Goal: Transaction & Acquisition: Purchase product/service

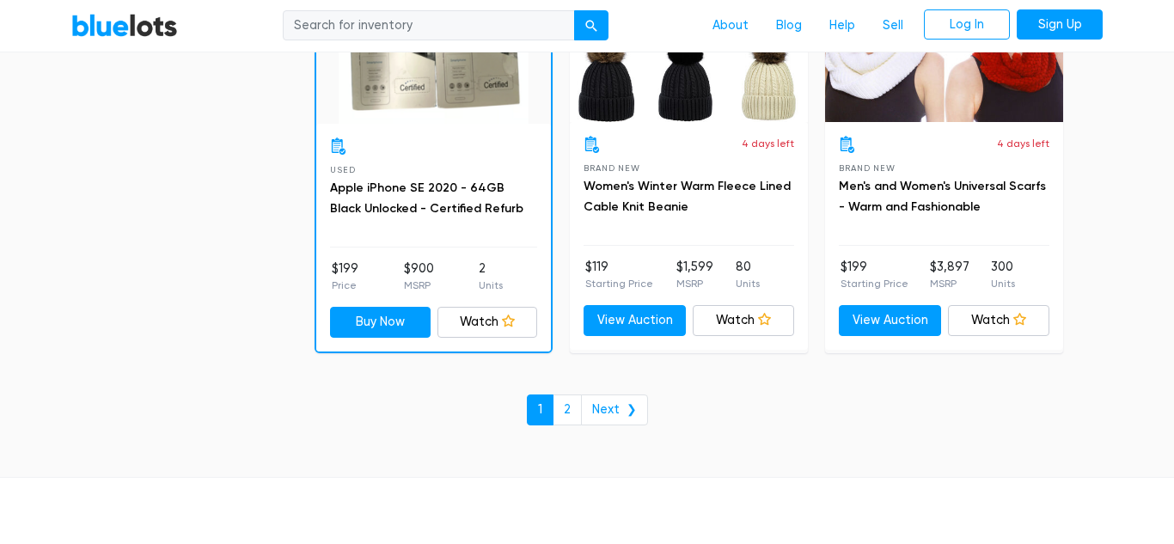
scroll to position [7466, 0]
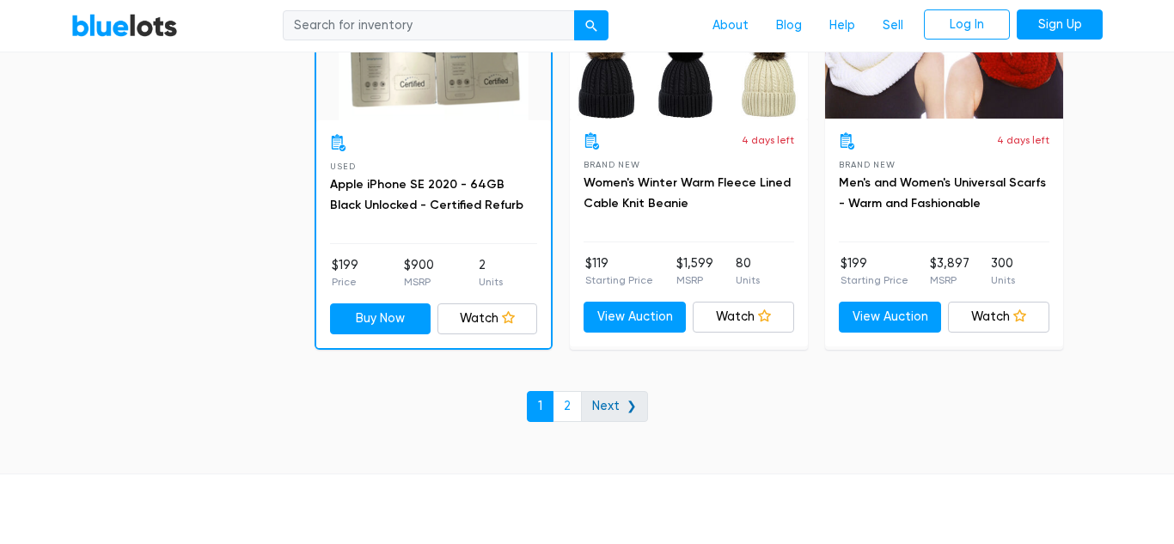
click at [637, 401] on link "Next ❯" at bounding box center [614, 406] width 67 height 31
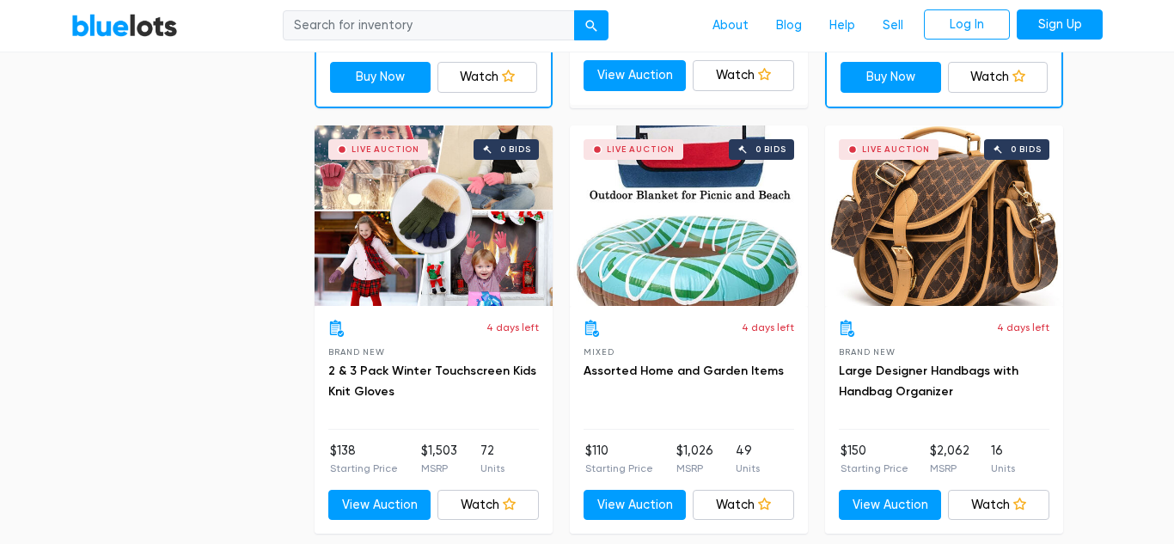
scroll to position [907, 0]
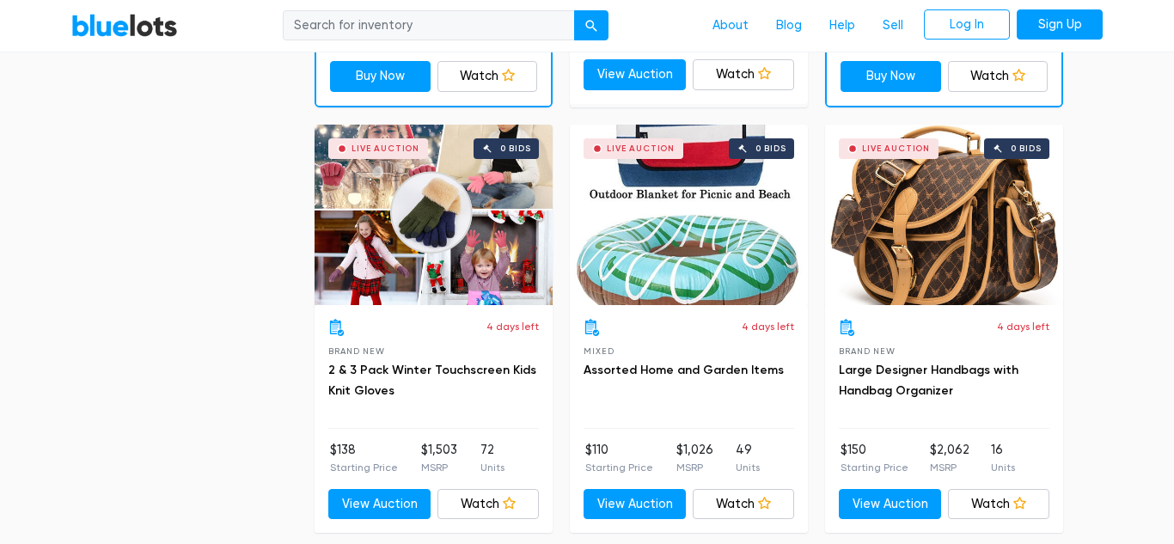
click at [934, 244] on div "Live Auction 0 bids" at bounding box center [944, 215] width 238 height 181
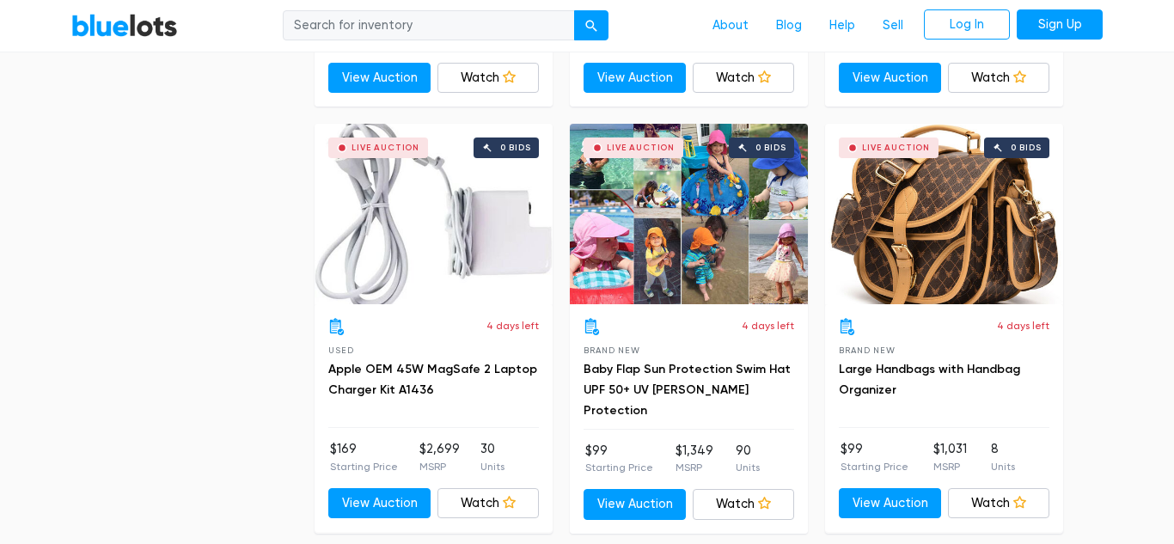
scroll to position [870, 0]
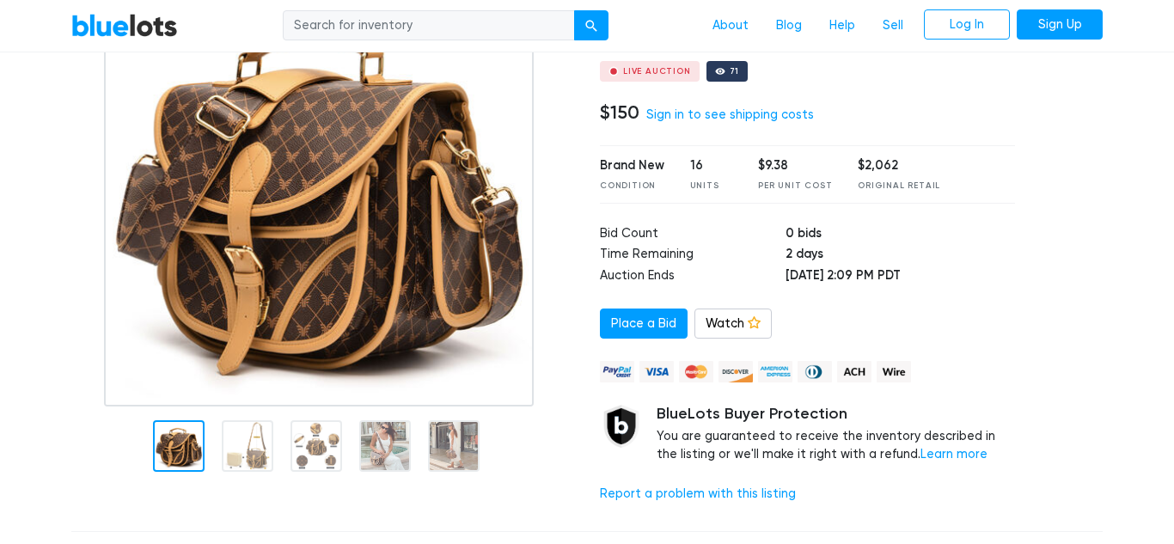
scroll to position [187, 0]
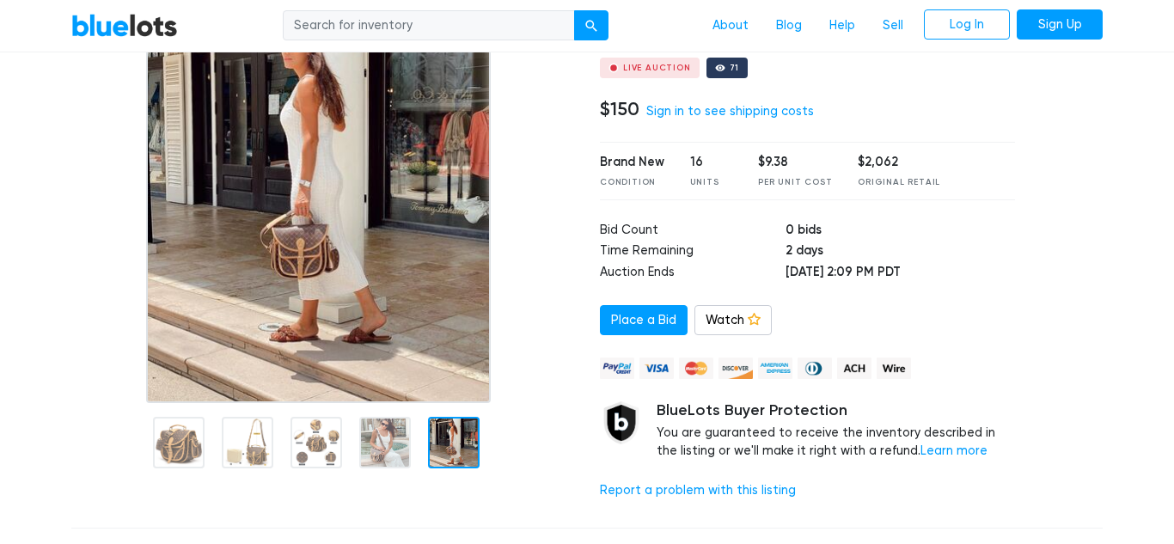
click at [436, 432] on div at bounding box center [454, 443] width 52 height 52
